Goal: Navigation & Orientation: Find specific page/section

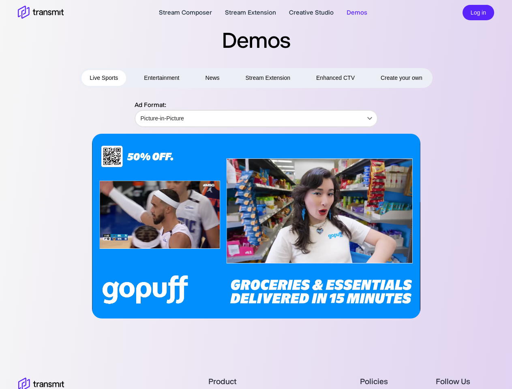
click at [256, 195] on video at bounding box center [256, 226] width 328 height 185
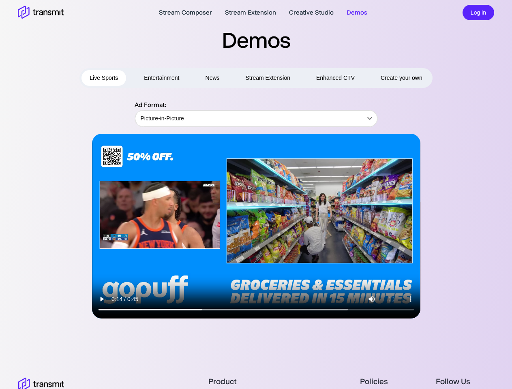
click at [104, 78] on button "Live Sports" at bounding box center [104, 78] width 45 height 16
click at [161, 78] on button "Entertainment" at bounding box center [162, 78] width 52 height 16
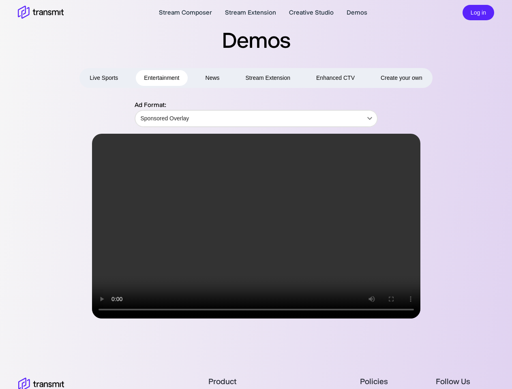
click at [213, 78] on button "News" at bounding box center [212, 78] width 30 height 16
click at [268, 78] on button "Stream Extension" at bounding box center [268, 78] width 61 height 16
type input "Game Day Highlighter"
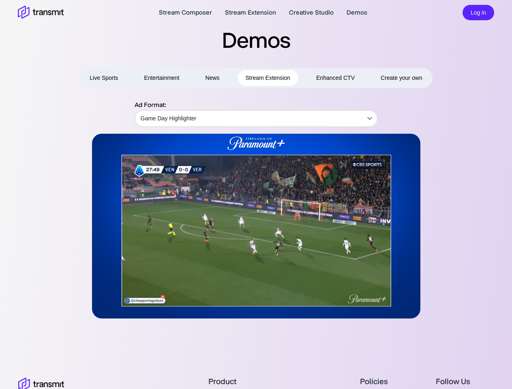
click at [335, 78] on button "Enhanced CTV" at bounding box center [335, 78] width 55 height 16
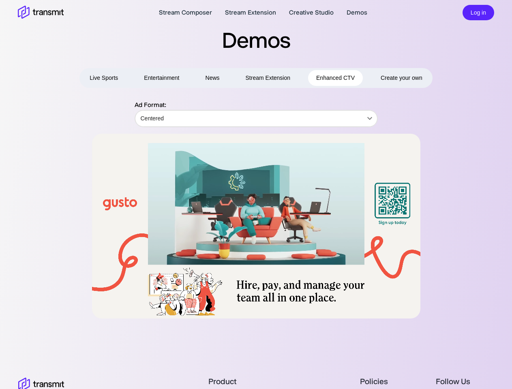
click at [401, 78] on span "Create your own" at bounding box center [402, 78] width 42 height 10
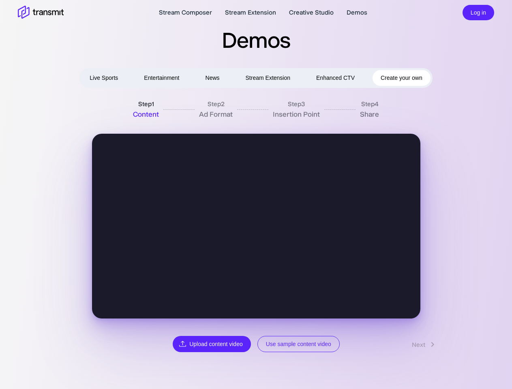
click at [256, 118] on div "Step 3 Insertion Point" at bounding box center [278, 109] width 83 height 20
